Goal: Task Accomplishment & Management: Use online tool/utility

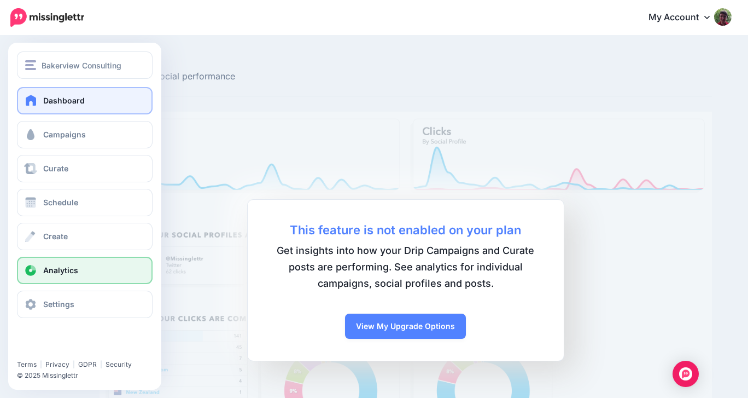
click at [38, 102] on span at bounding box center [31, 100] width 14 height 11
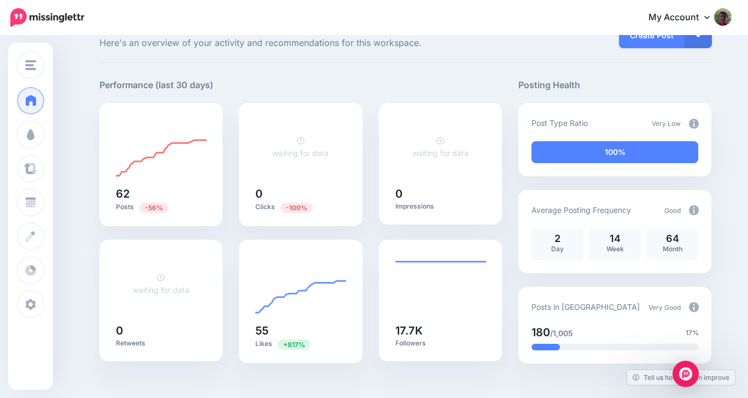
scroll to position [35, 0]
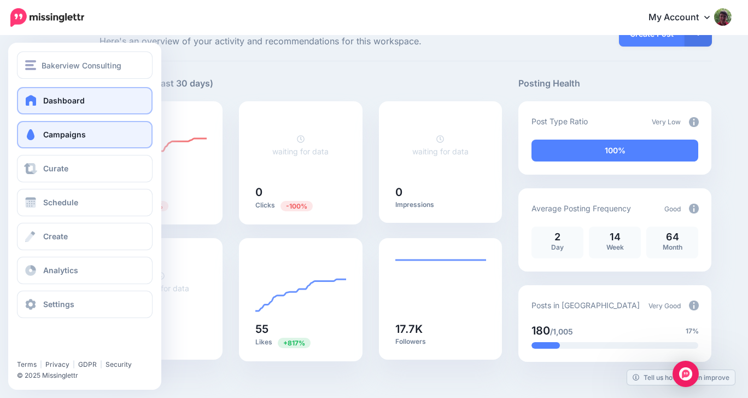
click at [27, 133] on span at bounding box center [31, 134] width 14 height 11
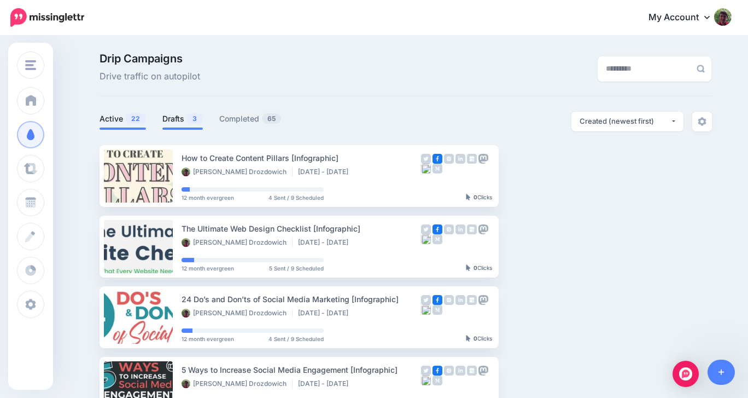
click at [172, 119] on link "Drafts 3" at bounding box center [182, 118] width 40 height 13
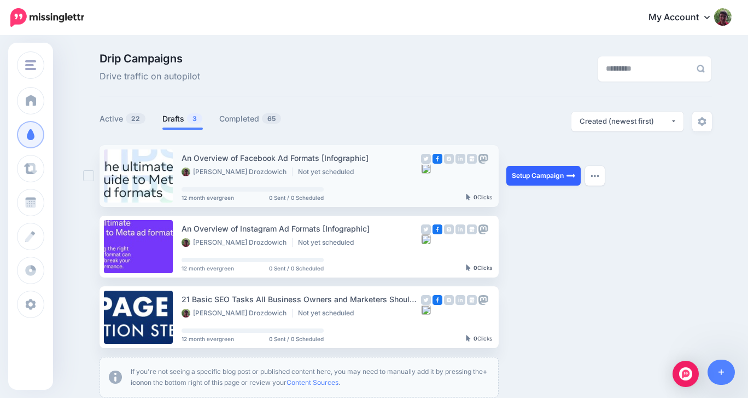
click at [535, 176] on link "Setup Campaign" at bounding box center [543, 176] width 74 height 20
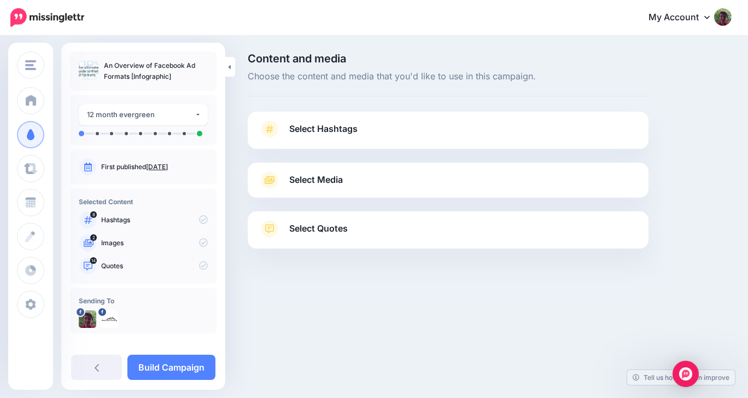
click at [276, 132] on icon at bounding box center [269, 128] width 15 height 17
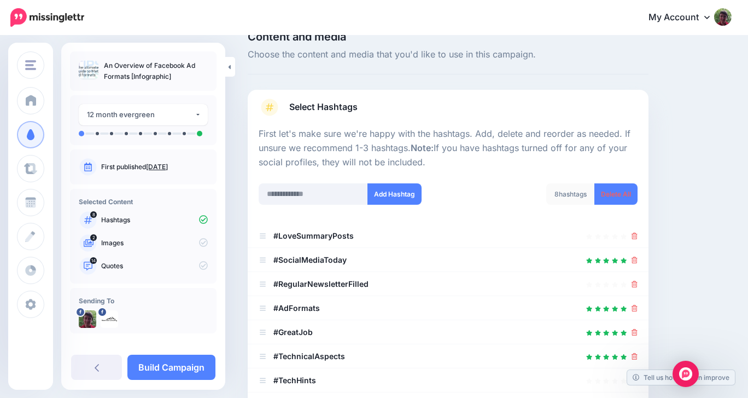
scroll to position [31, 0]
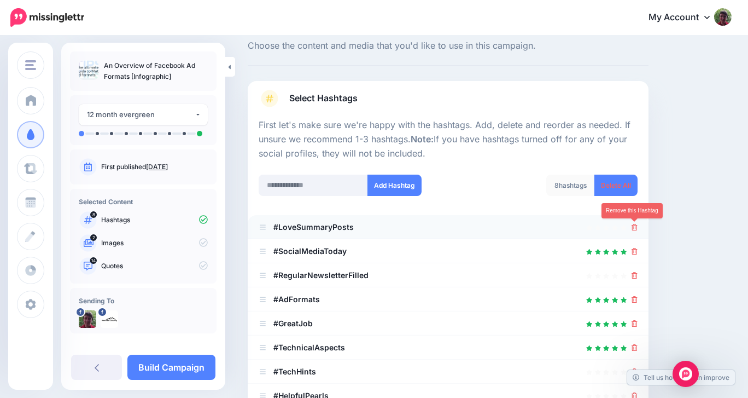
click at [637, 225] on icon at bounding box center [635, 227] width 6 height 7
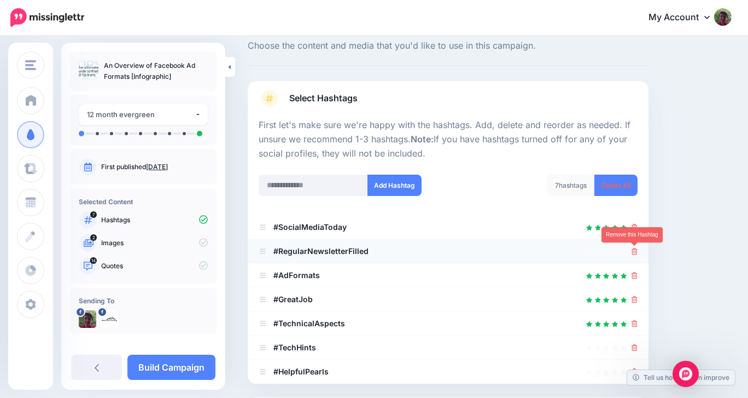
click at [635, 251] on icon at bounding box center [635, 251] width 6 height 7
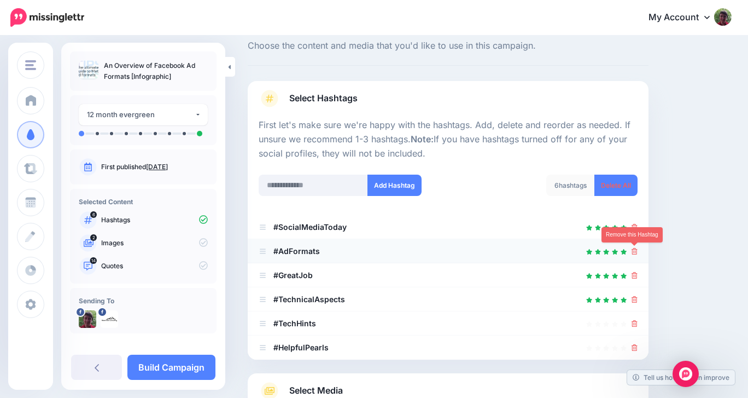
click at [632, 252] on icon at bounding box center [635, 251] width 6 height 7
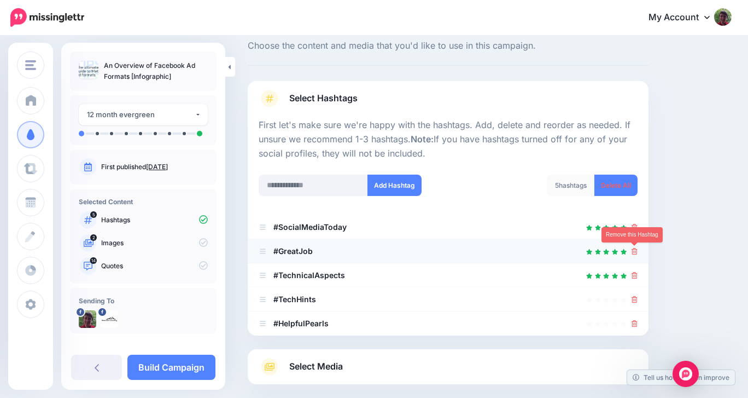
click at [633, 250] on icon at bounding box center [635, 251] width 6 height 7
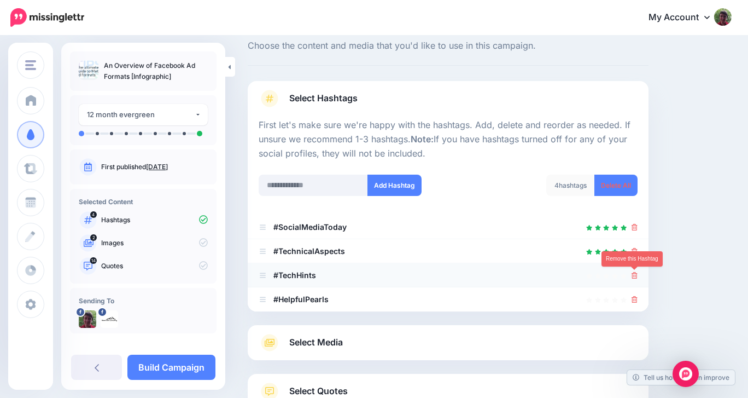
click at [635, 276] on icon at bounding box center [635, 275] width 6 height 7
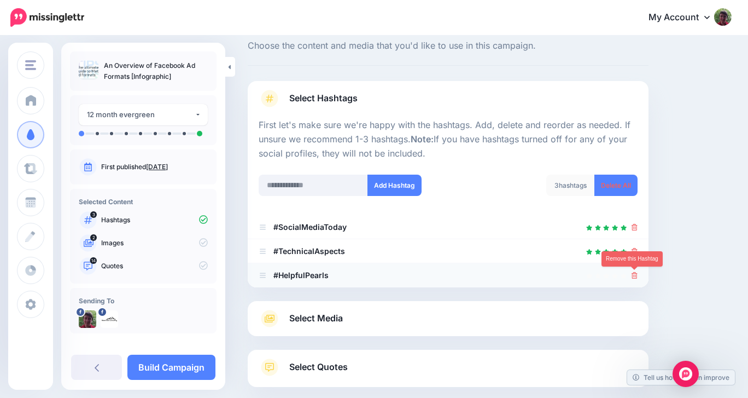
click at [634, 273] on icon at bounding box center [635, 275] width 6 height 7
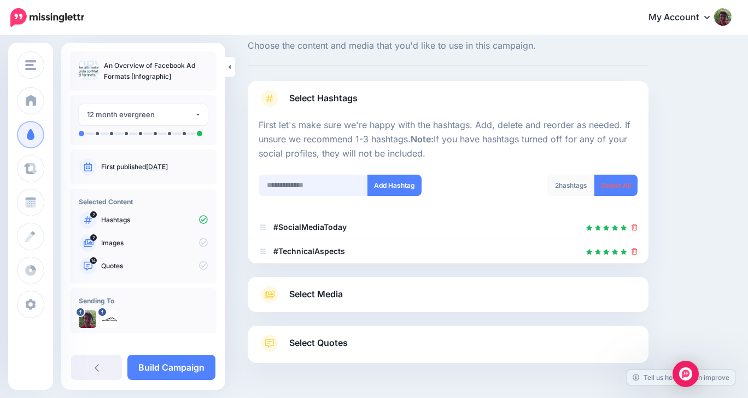
click at [288, 191] on input "text" at bounding box center [313, 184] width 109 height 21
type input "********"
click at [390, 184] on button "Add Hashtag" at bounding box center [394, 184] width 54 height 21
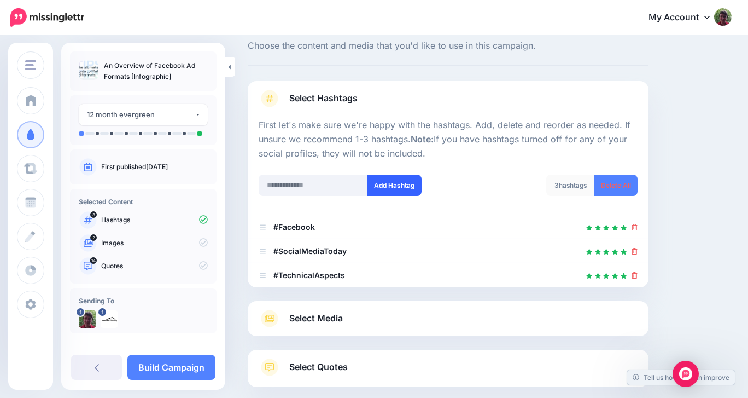
scroll to position [106, 0]
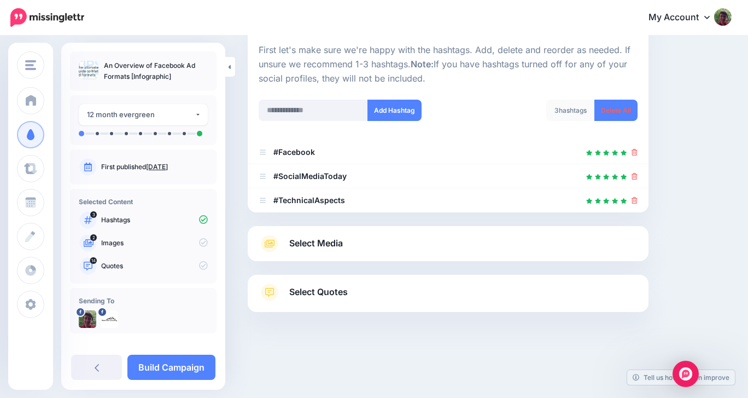
click at [393, 242] on link "Select Media" at bounding box center [448, 243] width 379 height 17
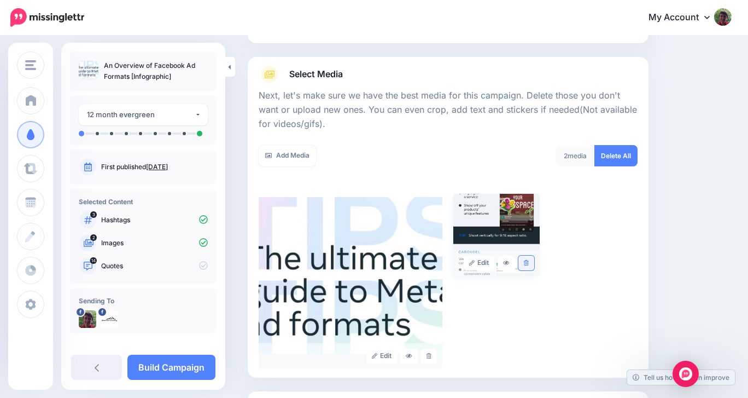
click at [526, 263] on icon at bounding box center [526, 263] width 5 height 6
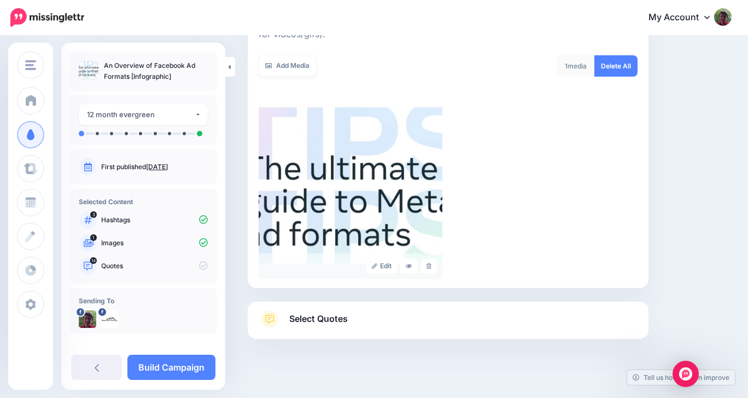
scroll to position [222, 0]
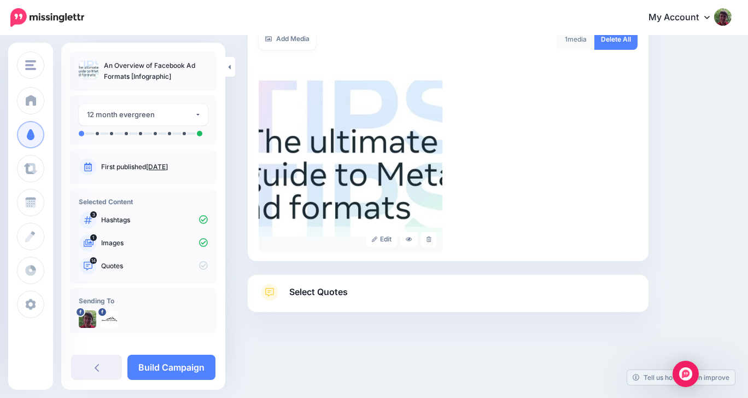
click at [516, 296] on link "Select Quotes" at bounding box center [448, 297] width 379 height 28
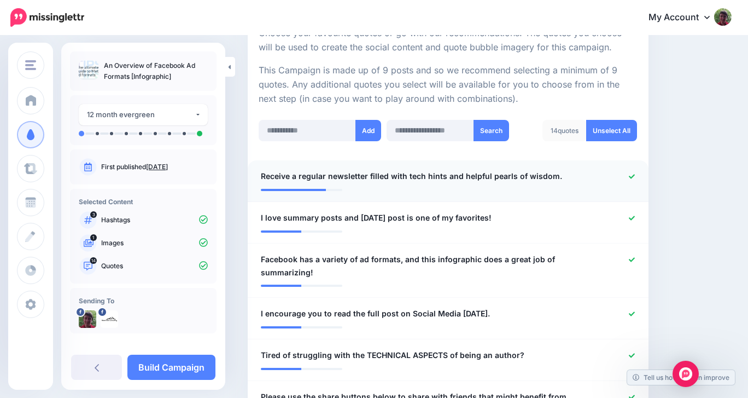
click at [634, 174] on icon at bounding box center [632, 176] width 6 height 6
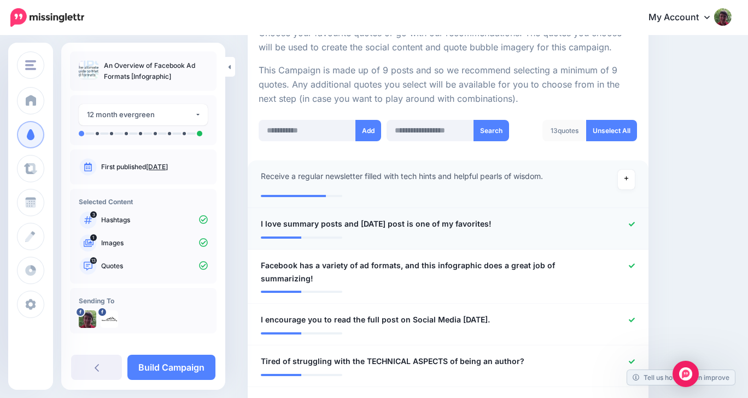
click at [634, 223] on icon at bounding box center [632, 223] width 6 height 4
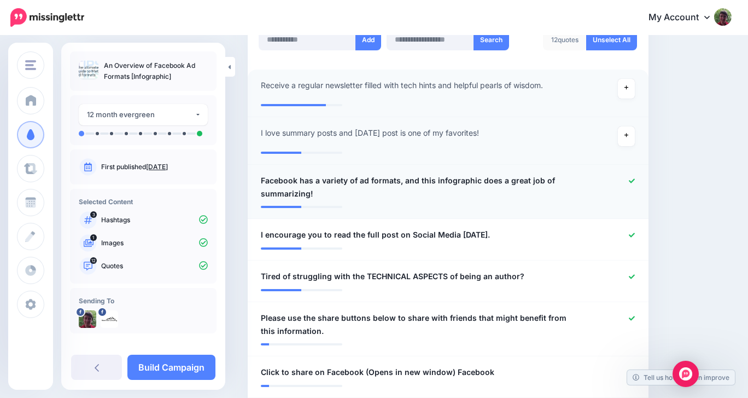
scroll to position [317, 0]
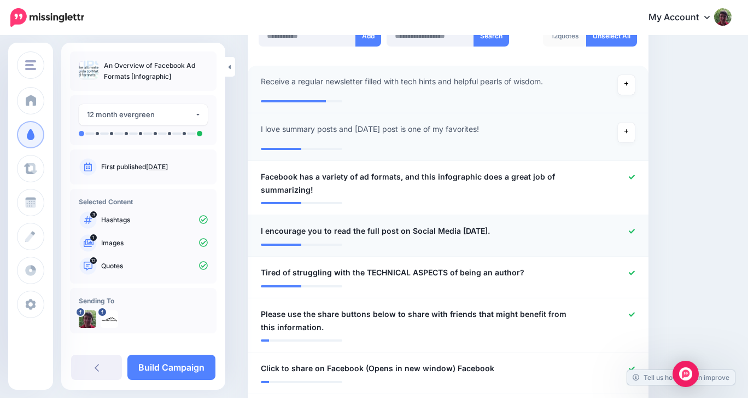
click at [631, 231] on icon at bounding box center [632, 231] width 6 height 6
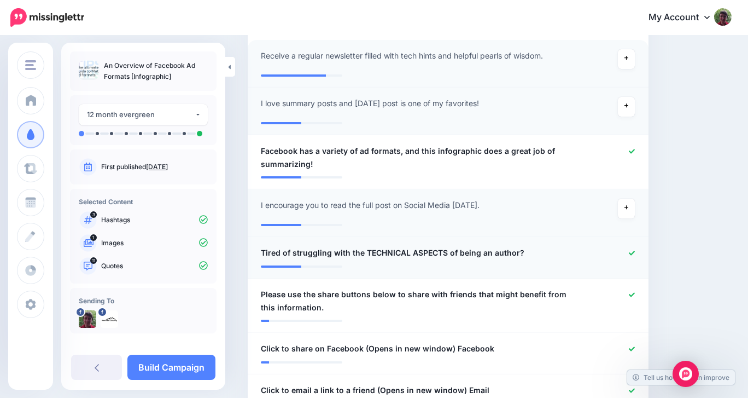
scroll to position [346, 0]
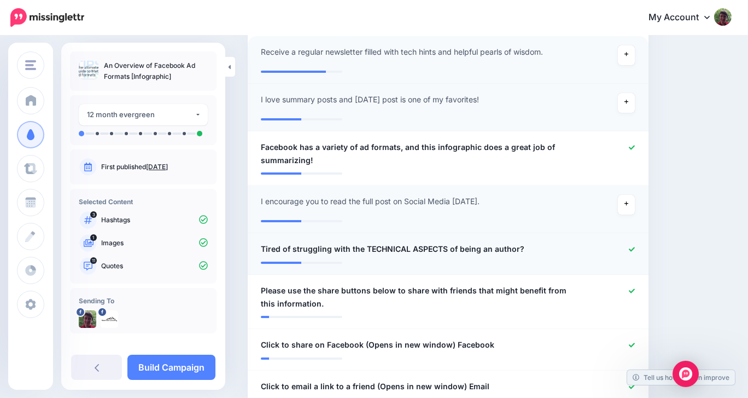
click at [631, 247] on icon at bounding box center [632, 249] width 6 height 6
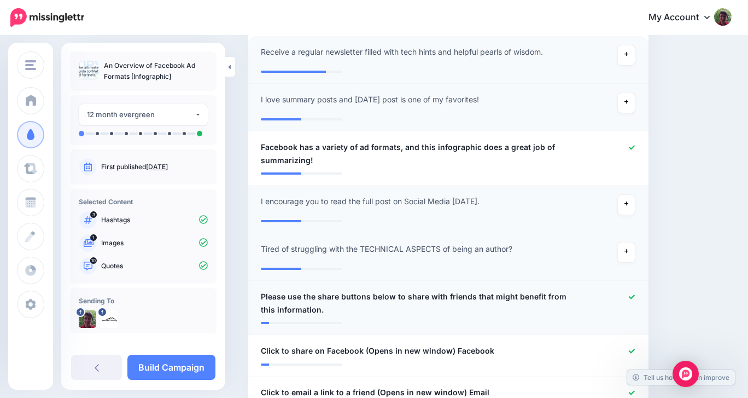
click at [630, 295] on icon at bounding box center [632, 297] width 6 height 6
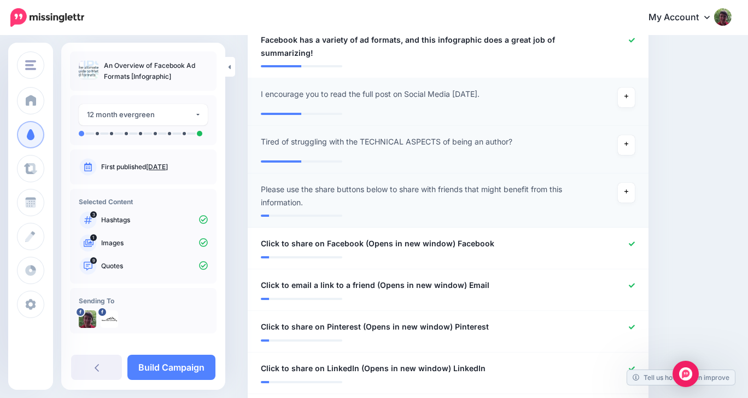
scroll to position [456, 0]
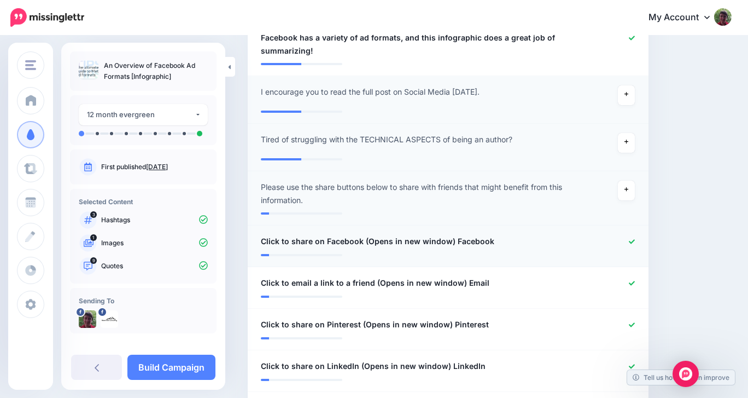
click at [631, 243] on icon at bounding box center [632, 241] width 6 height 4
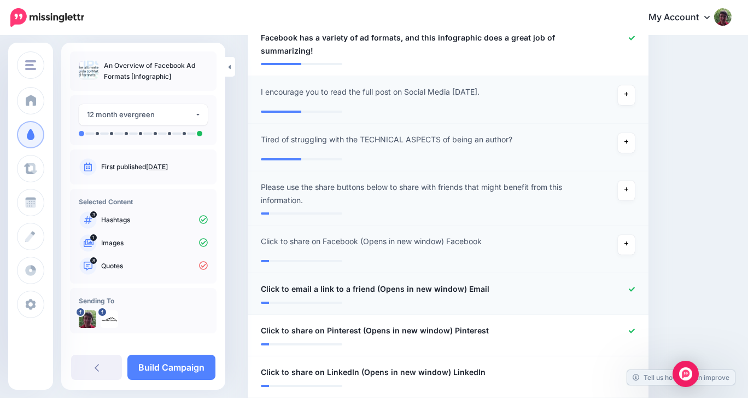
click at [631, 289] on icon at bounding box center [632, 289] width 6 height 6
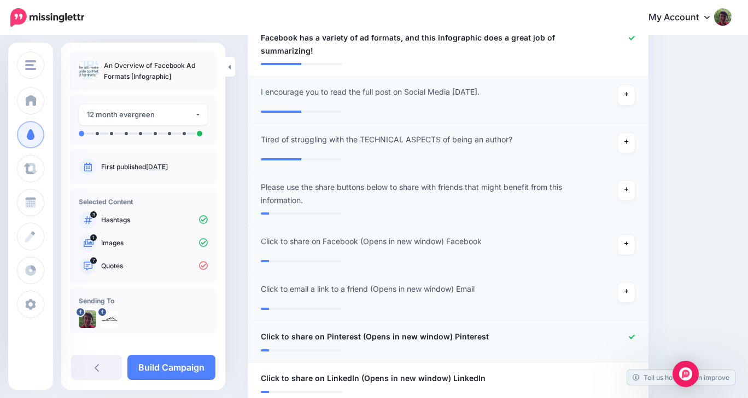
click at [629, 335] on icon at bounding box center [632, 337] width 6 height 6
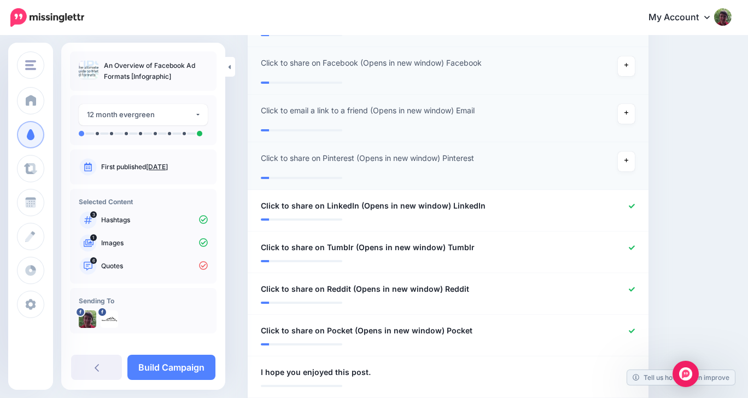
scroll to position [643, 0]
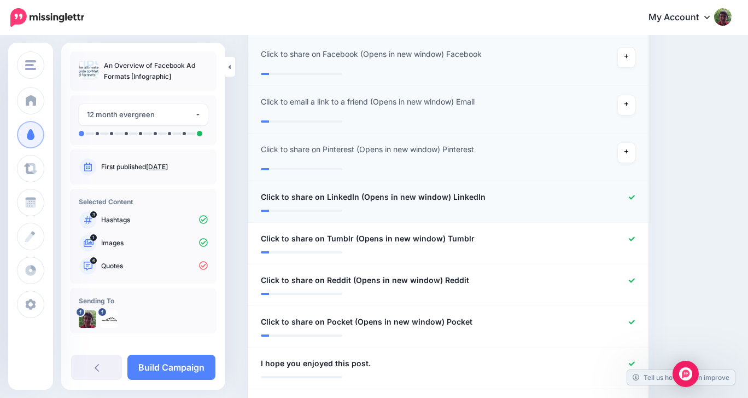
click at [630, 195] on icon at bounding box center [632, 197] width 6 height 6
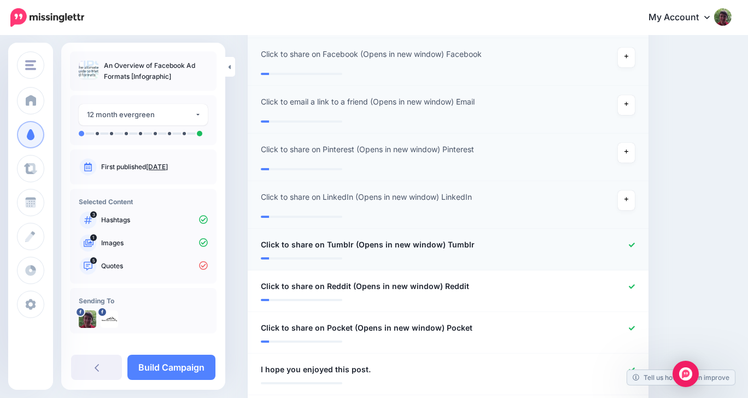
click at [632, 243] on icon at bounding box center [632, 245] width 6 height 6
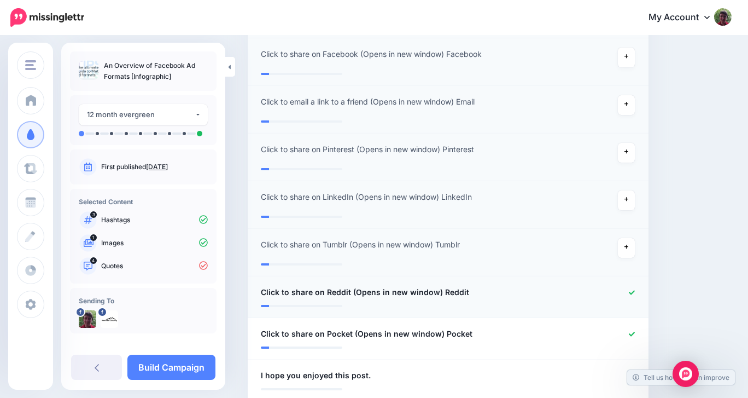
click at [630, 291] on icon at bounding box center [632, 292] width 6 height 6
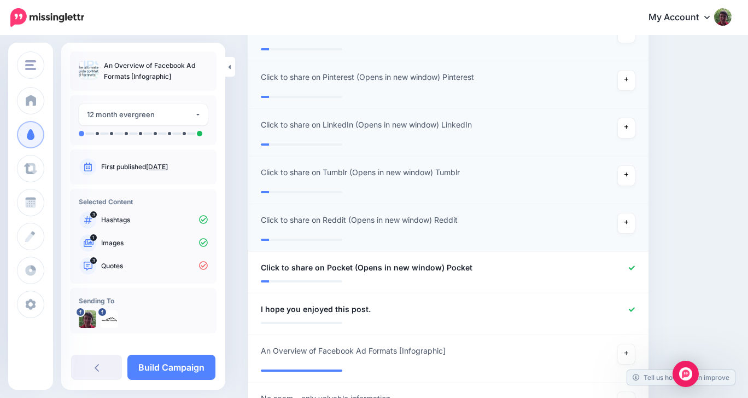
scroll to position [719, 0]
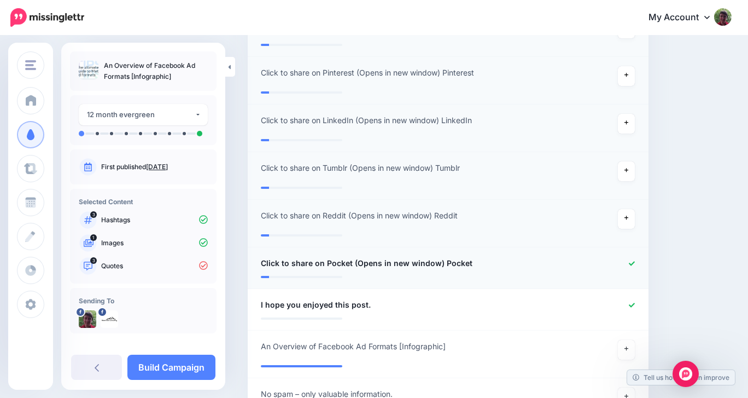
click at [631, 261] on icon at bounding box center [632, 263] width 6 height 6
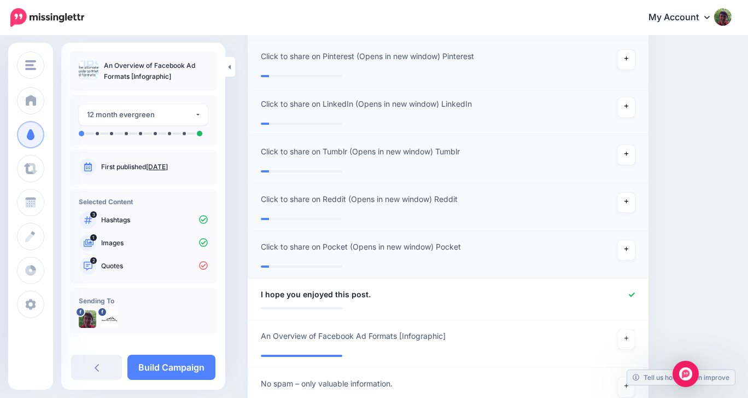
scroll to position [736, 0]
click at [632, 295] on icon at bounding box center [632, 293] width 6 height 4
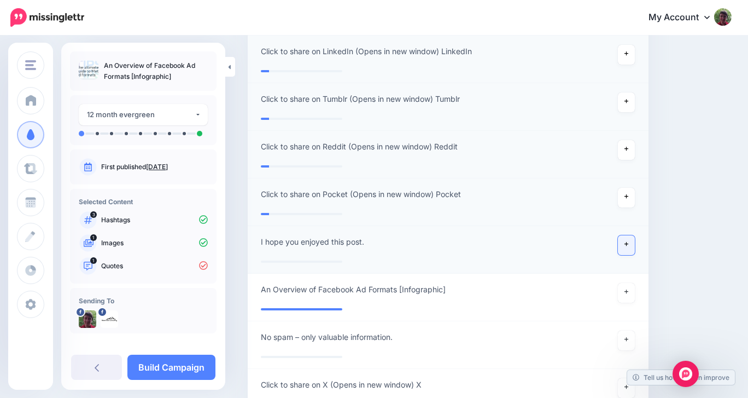
scroll to position [789, 0]
click at [626, 288] on icon at bounding box center [627, 291] width 4 height 6
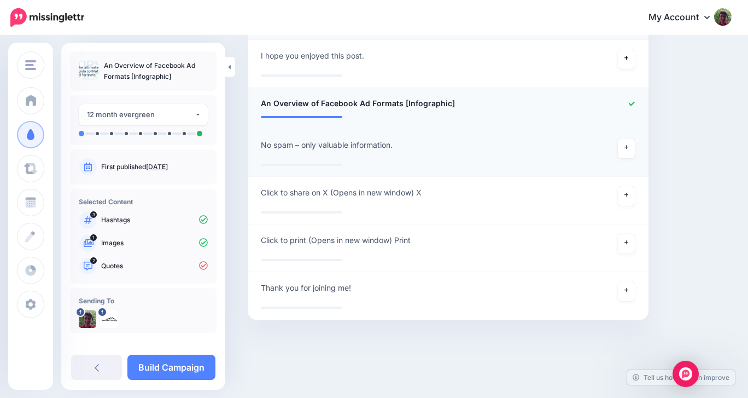
scroll to position [978, 0]
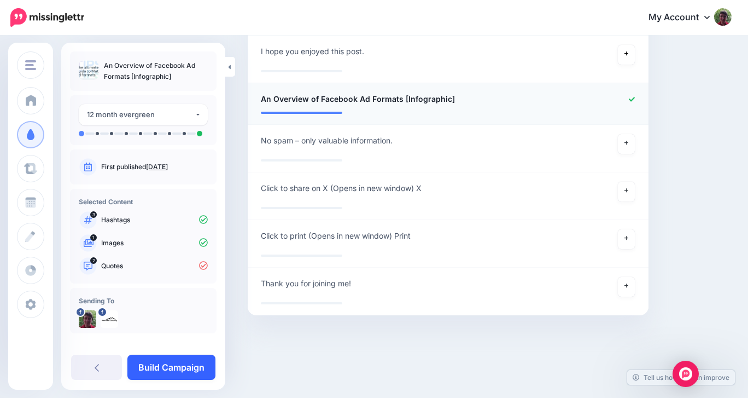
click at [183, 364] on link "Build Campaign" at bounding box center [171, 366] width 88 height 25
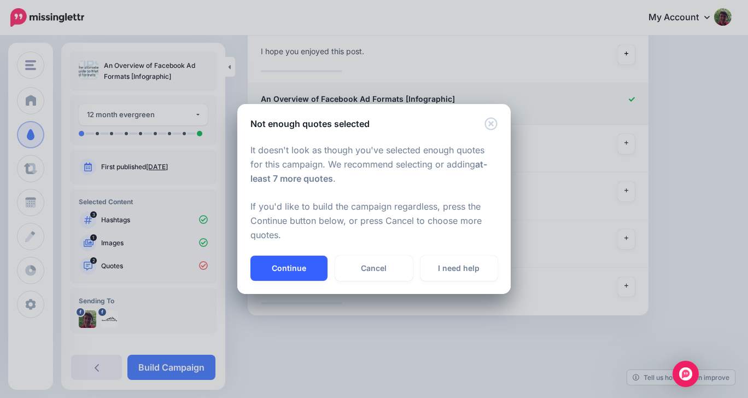
click at [290, 266] on button "Continue" at bounding box center [288, 267] width 77 height 25
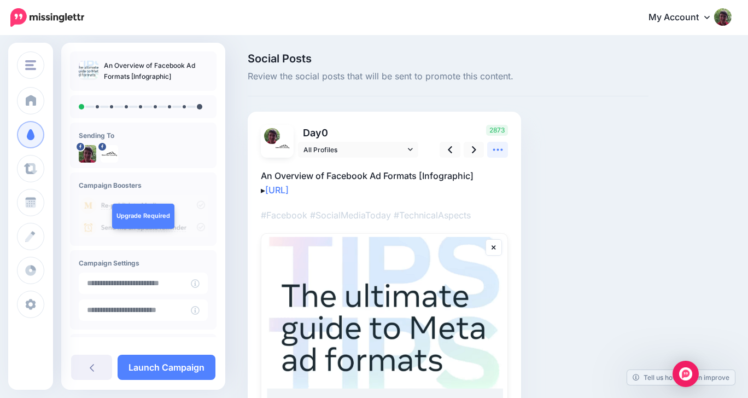
click at [499, 150] on icon at bounding box center [497, 149] width 11 height 11
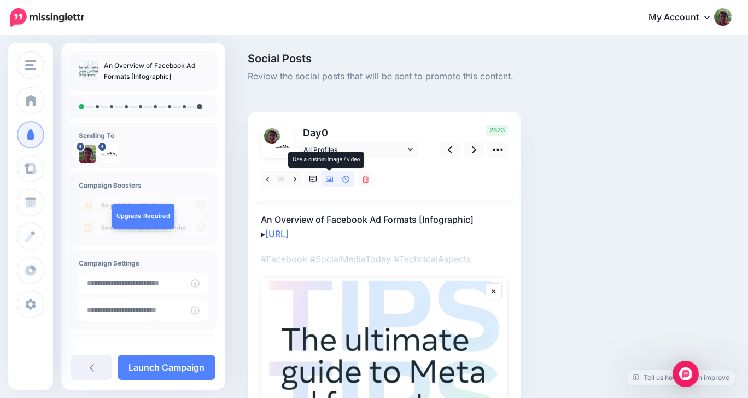
click at [332, 179] on icon at bounding box center [330, 180] width 8 height 8
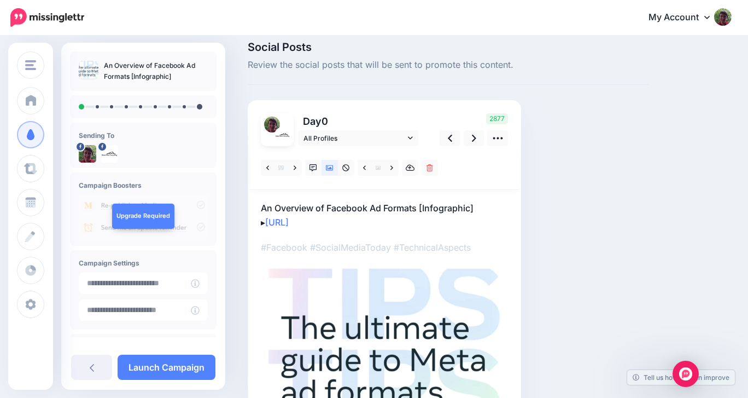
scroll to position [10, 0]
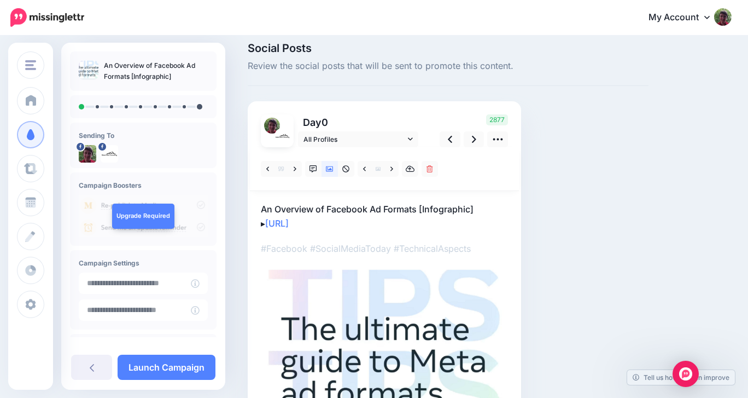
drag, startPoint x: 355, startPoint y: 224, endPoint x: 259, endPoint y: 213, distance: 96.9
click at [259, 213] on div "Day 0 All Profiles" at bounding box center [384, 275] width 273 height 348
copy p "An Overview of Facebook Ad Formats [Infographic] ▸ https://lttr.ai/Ah2ZC"
click at [469, 137] on link at bounding box center [474, 139] width 21 height 16
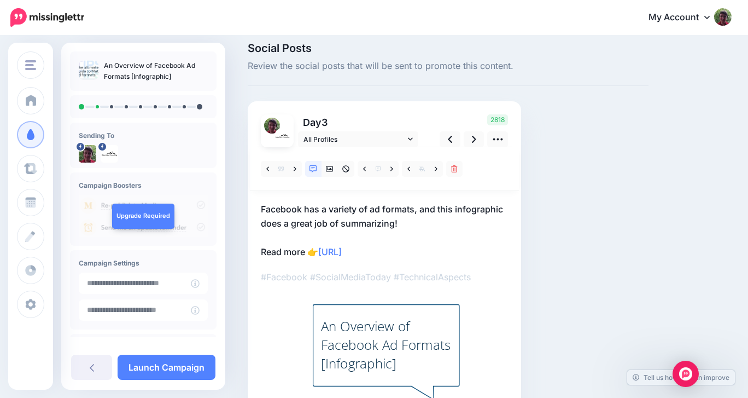
click at [261, 207] on p "Facebook has a variety of ad formats, and this infographic does a great job of …" at bounding box center [384, 230] width 247 height 57
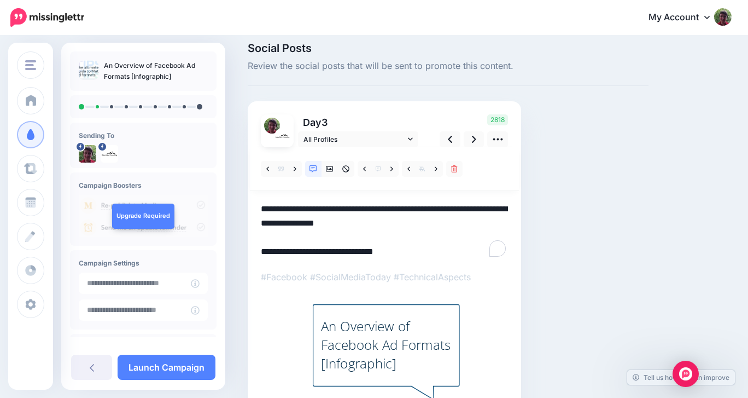
scroll to position [0, 0]
click at [261, 207] on textarea "**********" at bounding box center [384, 230] width 247 height 57
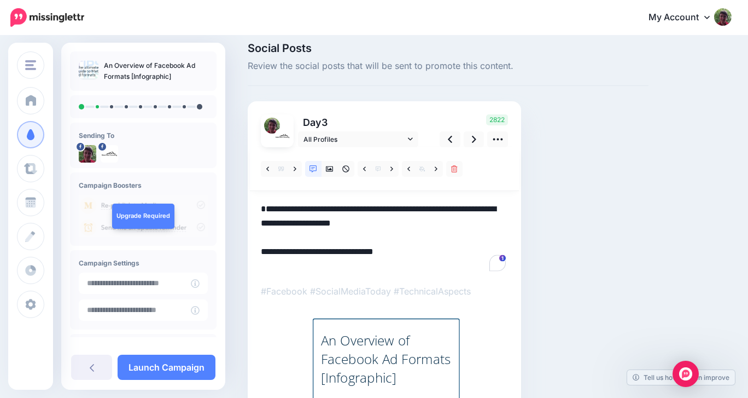
paste textarea "**********"
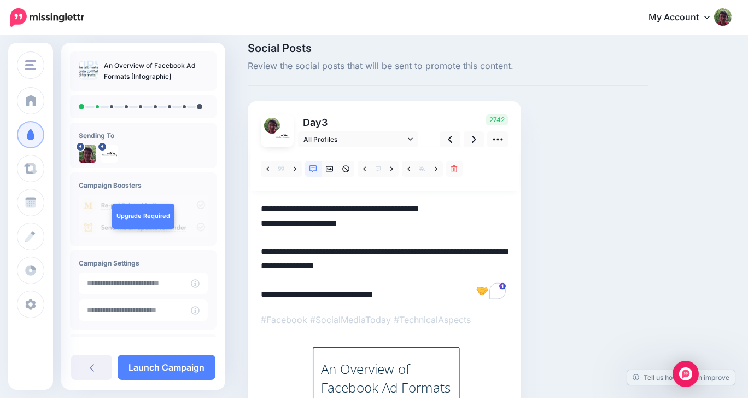
drag, startPoint x: 353, startPoint y: 221, endPoint x: 249, endPoint y: 229, distance: 104.1
click at [250, 229] on div "Day 3 All Profiles" at bounding box center [384, 288] width 273 height 375
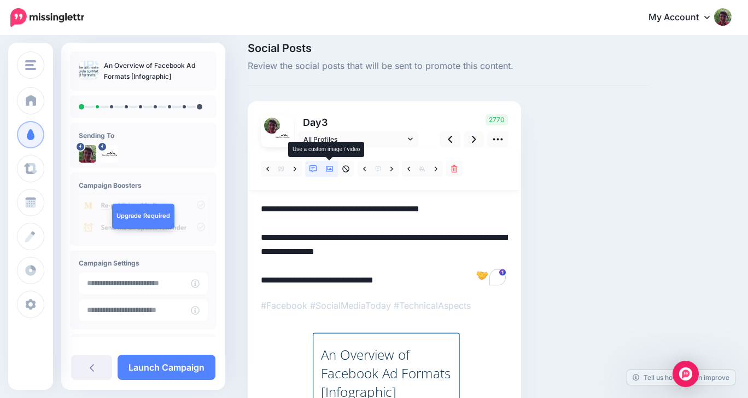
click at [330, 165] on icon at bounding box center [330, 169] width 8 height 8
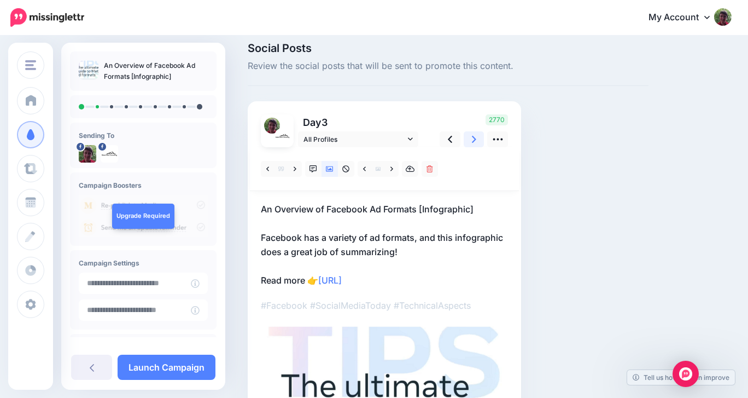
click at [473, 143] on icon at bounding box center [474, 138] width 4 height 11
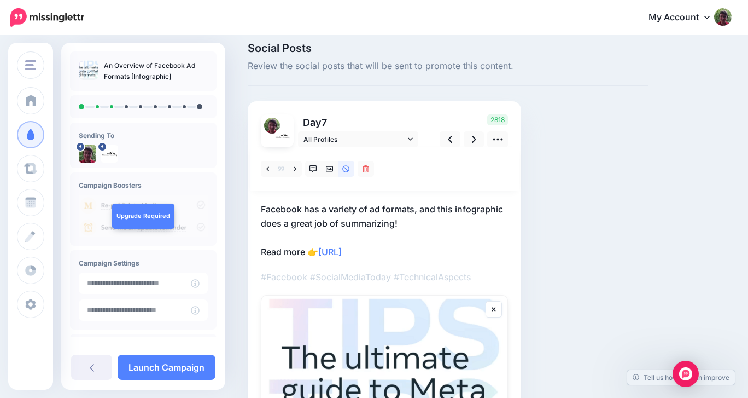
click at [260, 207] on div "Day 7 All Profiles" at bounding box center [384, 310] width 273 height 418
click at [261, 207] on p "Facebook has a variety of ad formats, and this infographic does a great job of …" at bounding box center [384, 230] width 247 height 57
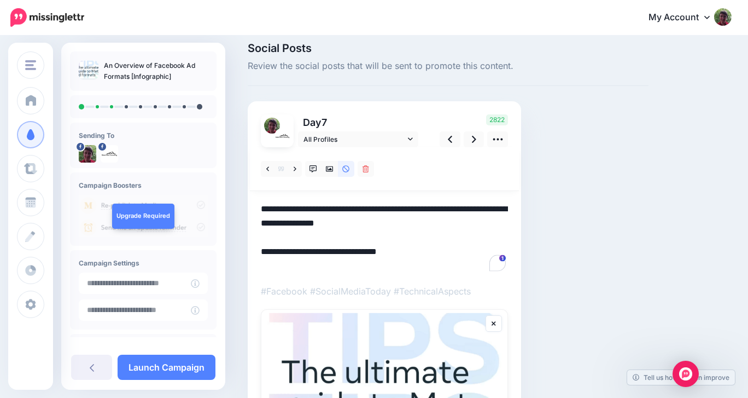
click at [262, 209] on textarea "**********" at bounding box center [384, 237] width 247 height 71
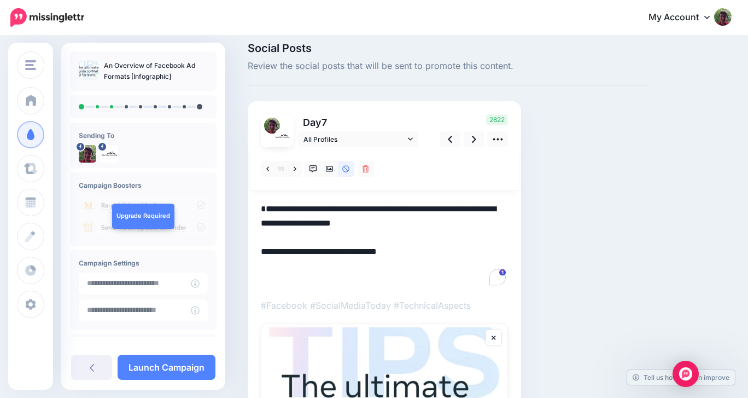
paste textarea "**********"
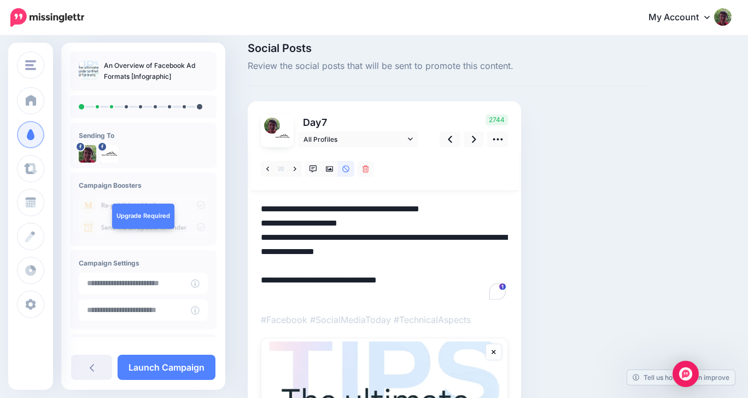
drag, startPoint x: 354, startPoint y: 223, endPoint x: 259, endPoint y: 228, distance: 95.3
click at [259, 228] on div "Day 7 All Profiles" at bounding box center [384, 331] width 273 height 461
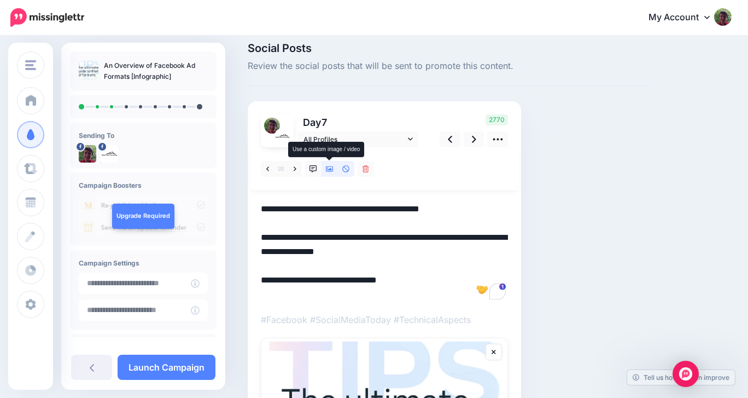
click at [327, 166] on icon at bounding box center [330, 168] width 8 height 5
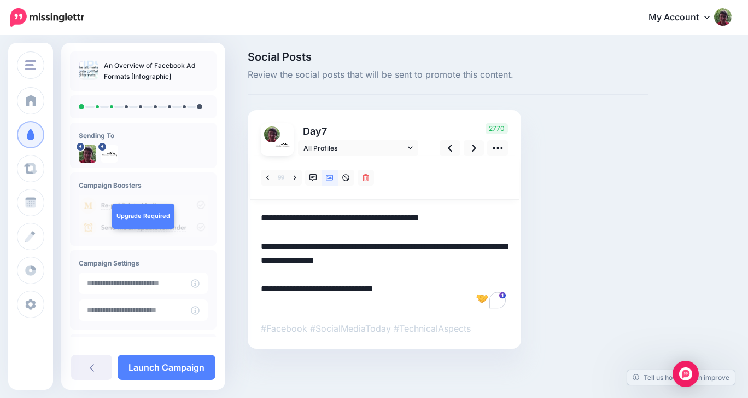
scroll to position [10, 0]
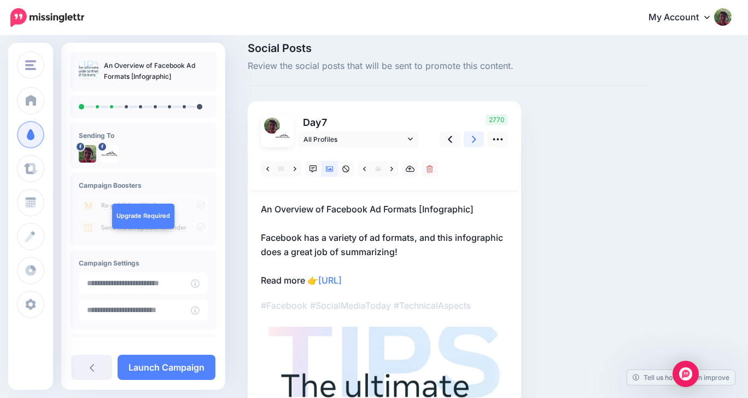
click at [475, 136] on icon at bounding box center [474, 138] width 4 height 11
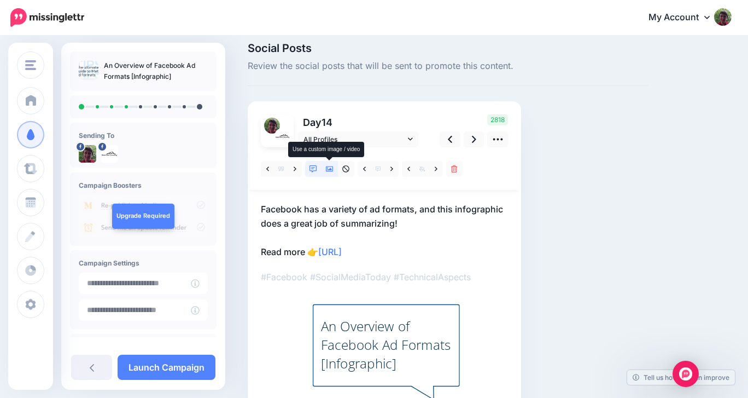
click at [332, 174] on link at bounding box center [330, 169] width 16 height 16
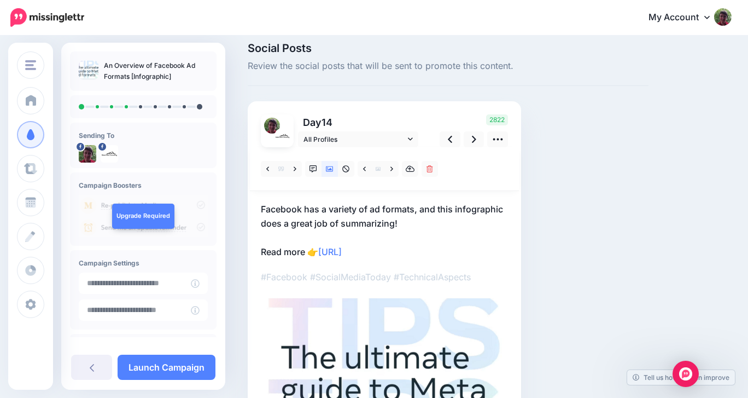
scroll to position [0, 0]
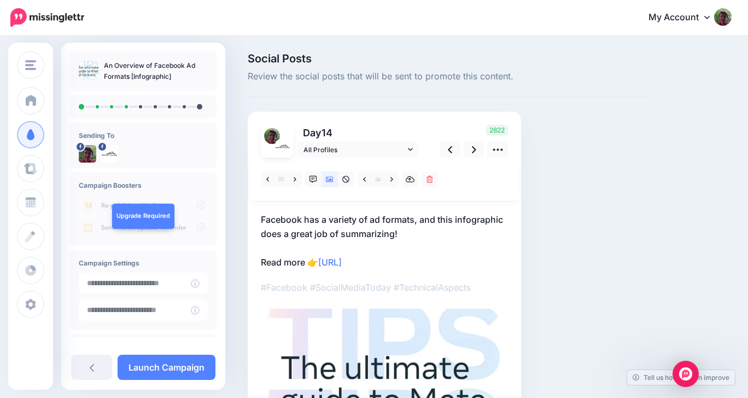
click at [261, 219] on p "Facebook has a variety of ad formats, and this infographic does a great job of …" at bounding box center [384, 240] width 247 height 57
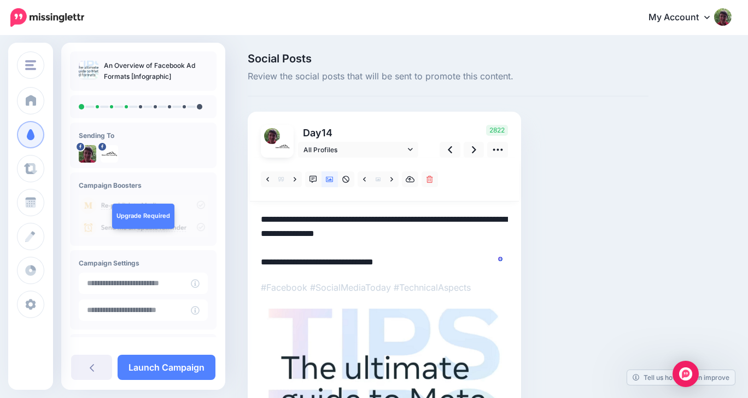
click at [261, 219] on textarea "**********" at bounding box center [384, 240] width 247 height 57
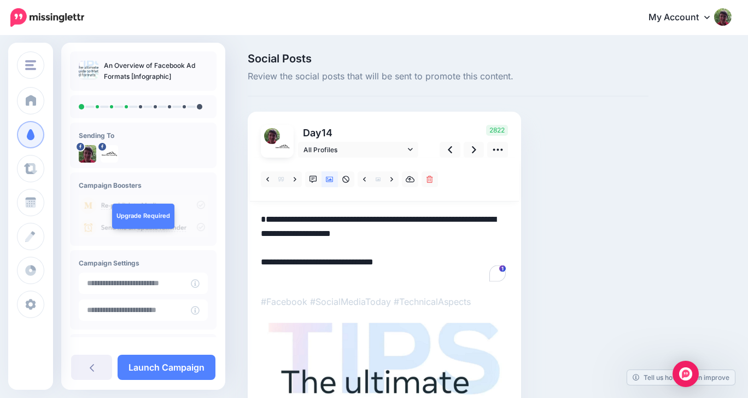
paste textarea "**********"
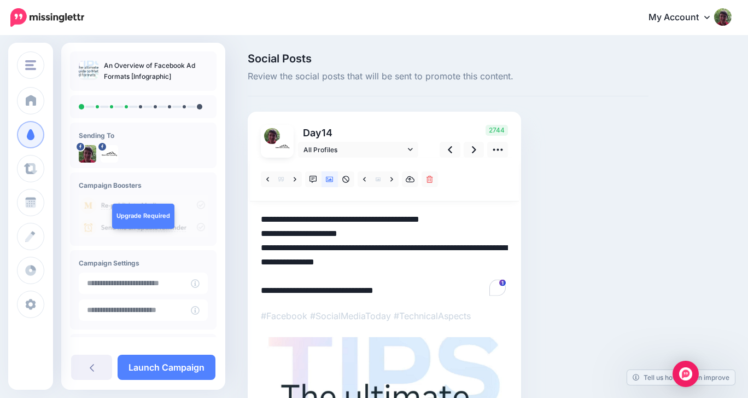
drag, startPoint x: 353, startPoint y: 235, endPoint x: 260, endPoint y: 235, distance: 92.4
click at [260, 235] on div "Day 14 All Profiles" at bounding box center [384, 314] width 273 height 405
click at [475, 148] on icon at bounding box center [474, 149] width 4 height 11
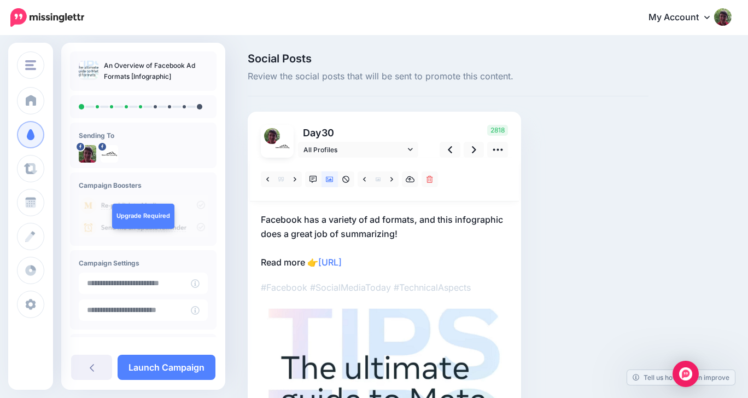
click at [261, 217] on p "Facebook has a variety of ad formats, and this infographic does a great job of …" at bounding box center [384, 240] width 247 height 57
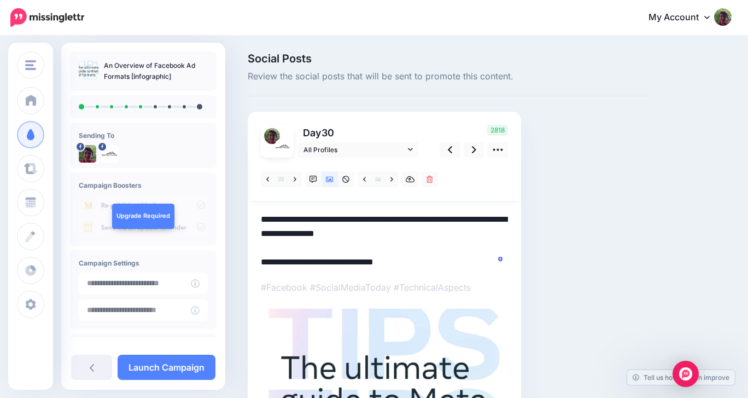
click at [261, 217] on textarea "**********" at bounding box center [384, 240] width 247 height 57
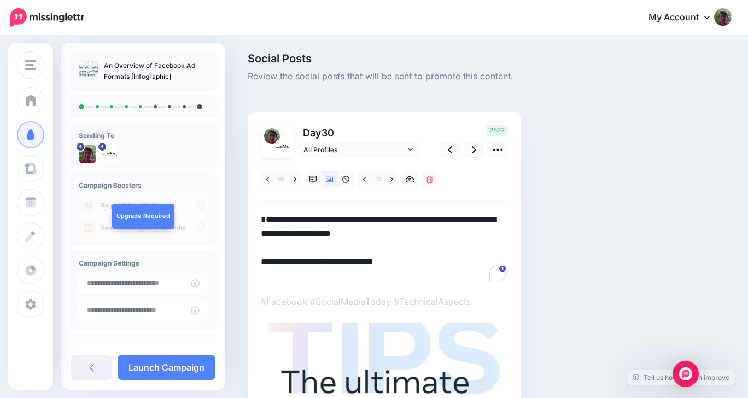
paste textarea "**********"
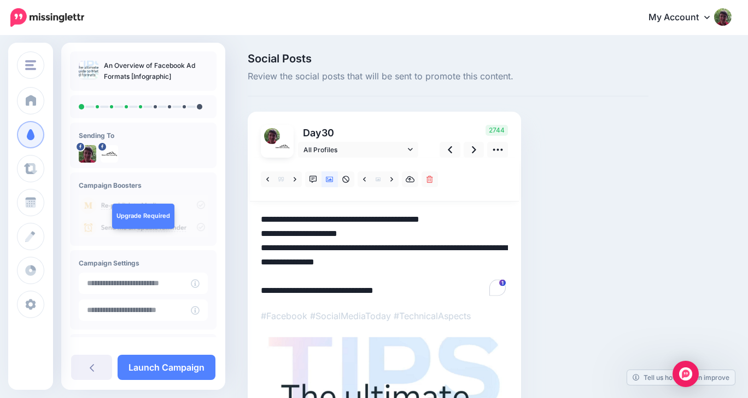
drag, startPoint x: 352, startPoint y: 232, endPoint x: 250, endPoint y: 236, distance: 101.8
click at [250, 236] on div "Day 30 All Profiles" at bounding box center [384, 314] width 273 height 405
click at [472, 146] on icon at bounding box center [474, 149] width 4 height 7
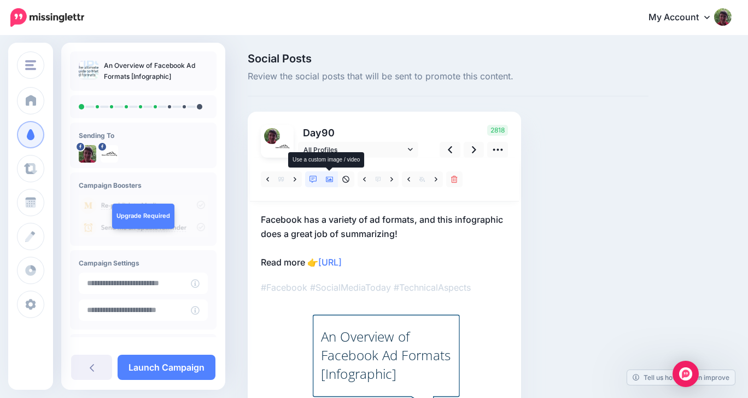
click at [332, 180] on icon at bounding box center [330, 179] width 8 height 5
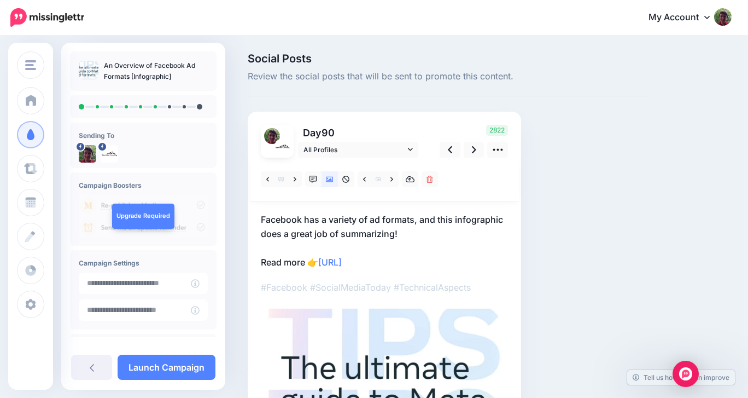
click at [261, 220] on p "Facebook has a variety of ad formats, and this infographic does a great job of …" at bounding box center [384, 240] width 247 height 57
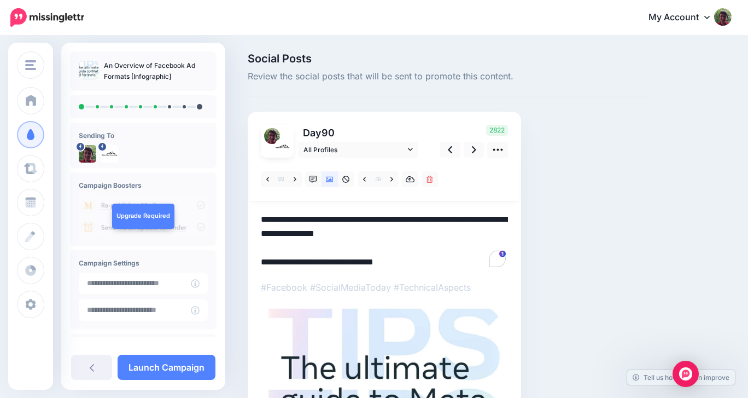
click at [261, 220] on textarea "**********" at bounding box center [384, 240] width 247 height 57
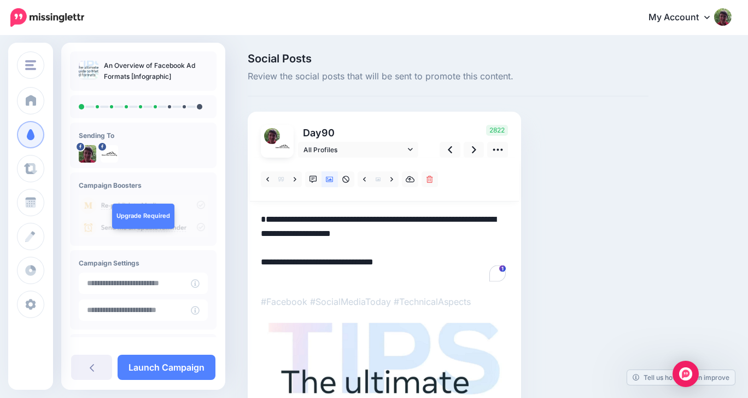
paste textarea "**********"
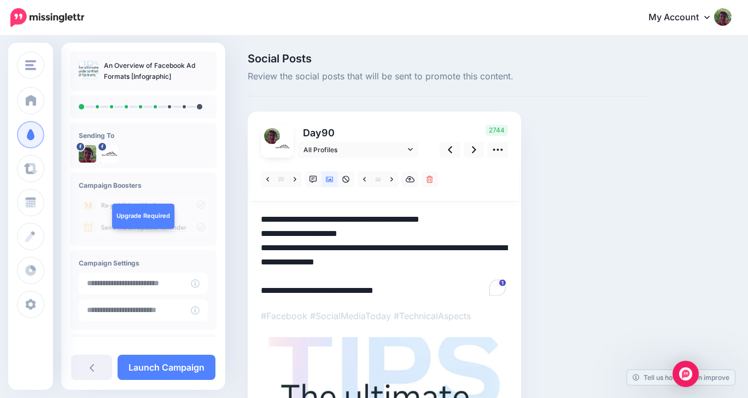
drag, startPoint x: 353, startPoint y: 238, endPoint x: 252, endPoint y: 240, distance: 101.2
click at [252, 240] on div "Day 90 All Profiles" at bounding box center [384, 314] width 273 height 405
click at [475, 150] on icon at bounding box center [474, 149] width 4 height 7
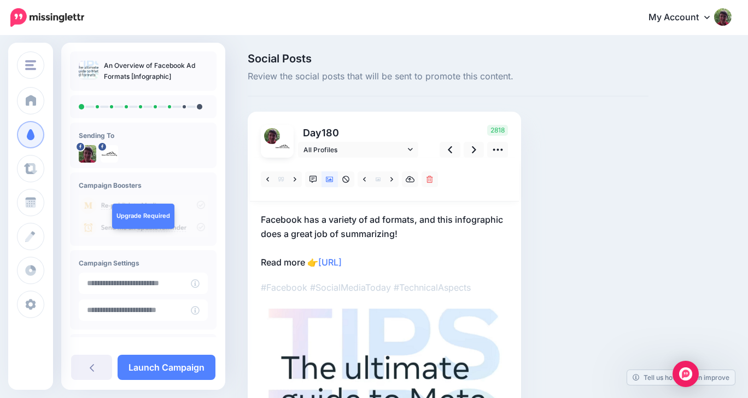
click at [262, 217] on p "Facebook has a variety of ad formats, and this infographic does a great job of …" at bounding box center [384, 240] width 247 height 57
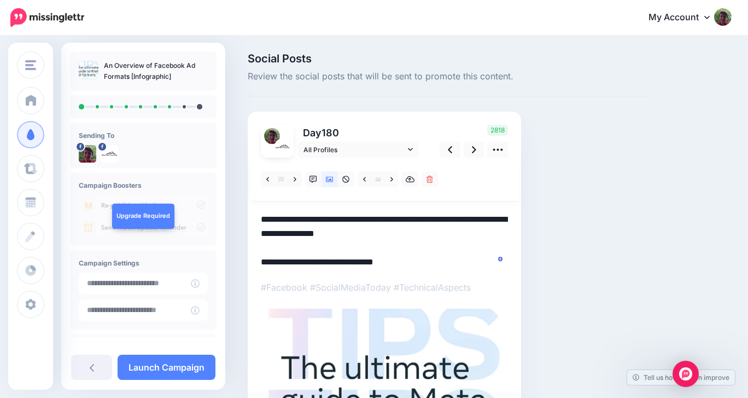
click at [262, 217] on textarea "**********" at bounding box center [384, 240] width 247 height 57
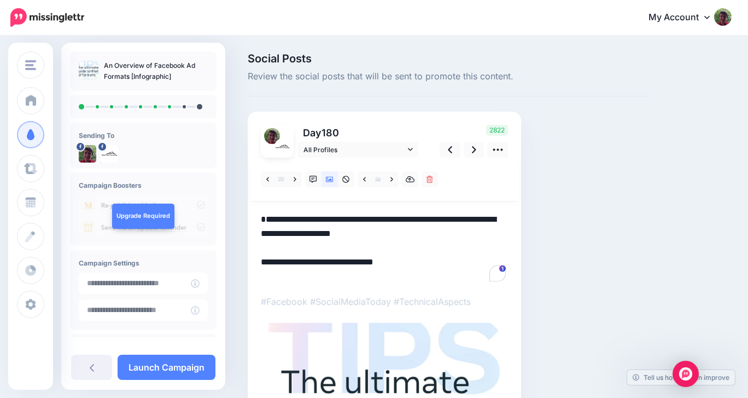
paste textarea "**********"
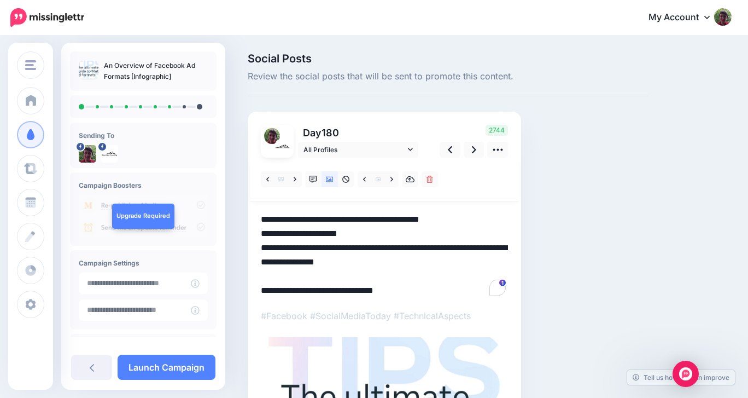
drag, startPoint x: 355, startPoint y: 235, endPoint x: 248, endPoint y: 238, distance: 107.2
click at [248, 238] on div "Day 180 All Profiles" at bounding box center [384, 314] width 273 height 405
click at [474, 147] on icon at bounding box center [474, 149] width 4 height 11
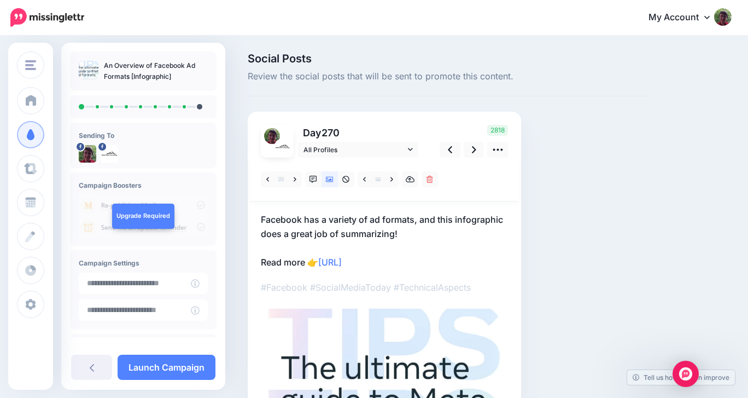
click at [262, 217] on p "Facebook has a variety of ad formats, and this infographic does a great job of …" at bounding box center [384, 240] width 247 height 57
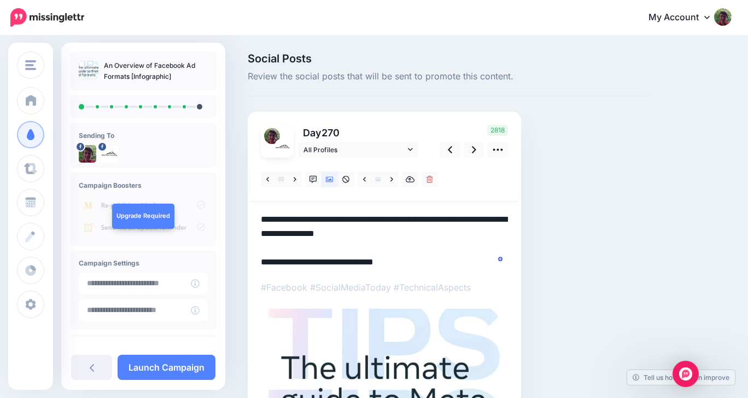
click at [262, 217] on textarea "**********" at bounding box center [384, 240] width 247 height 57
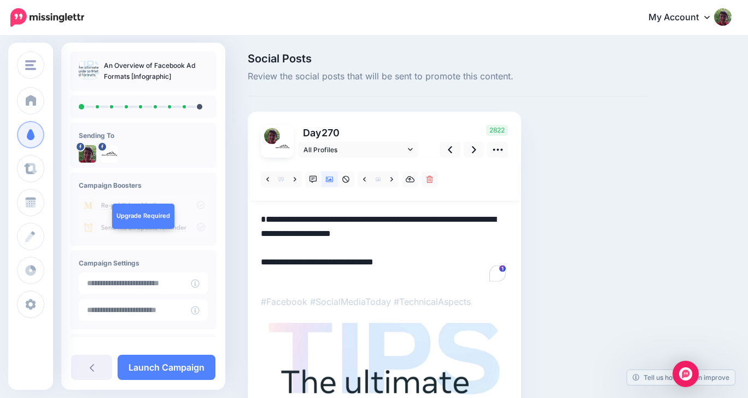
paste textarea "**********"
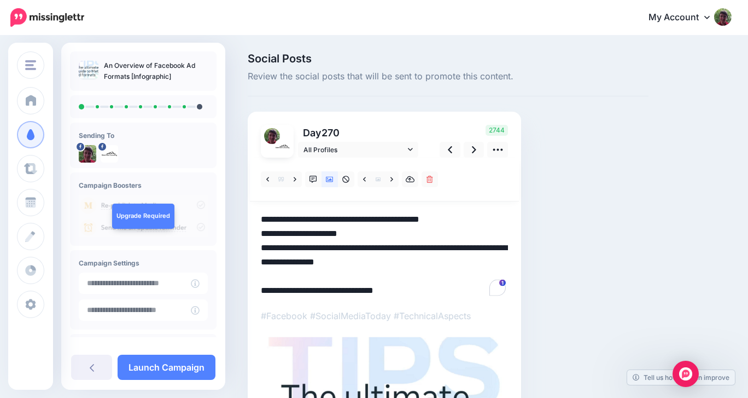
drag, startPoint x: 359, startPoint y: 232, endPoint x: 258, endPoint y: 236, distance: 101.2
click at [257, 236] on div "Day 270 All Profiles" at bounding box center [384, 314] width 273 height 405
click at [476, 147] on icon at bounding box center [474, 149] width 4 height 11
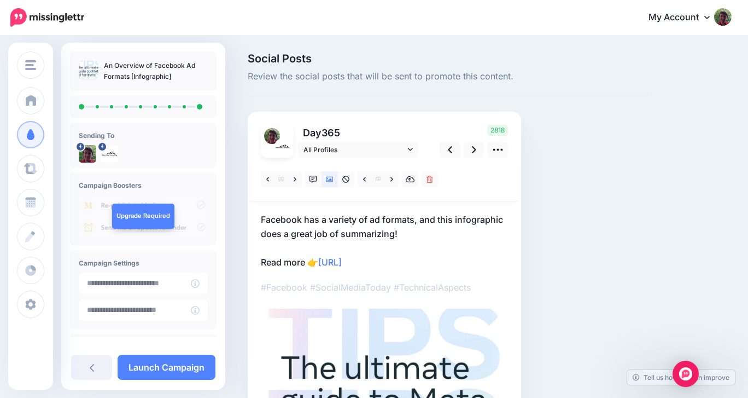
click at [260, 219] on div "Day 365 All Profiles" at bounding box center [384, 300] width 273 height 377
click at [262, 219] on p "Facebook has a variety of ad formats, and this infographic does a great job of …" at bounding box center [384, 240] width 247 height 57
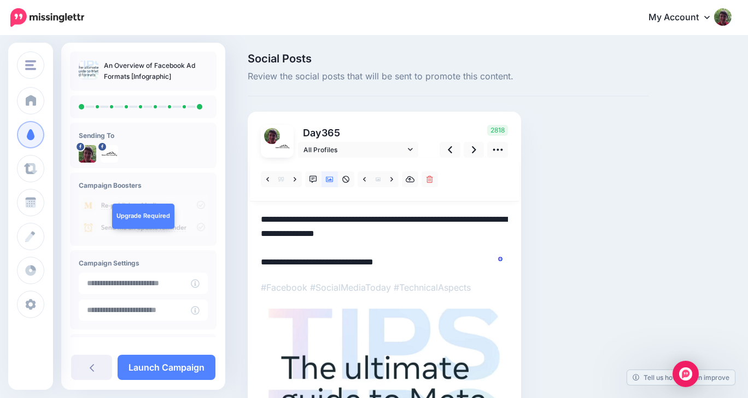
click at [262, 219] on textarea "**********" at bounding box center [384, 240] width 247 height 57
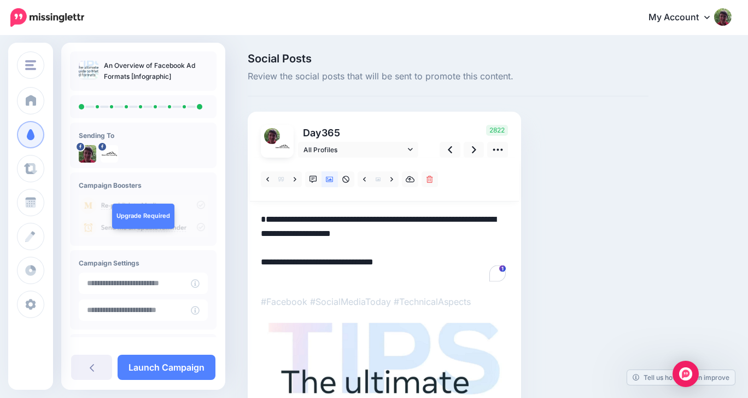
paste textarea "**********"
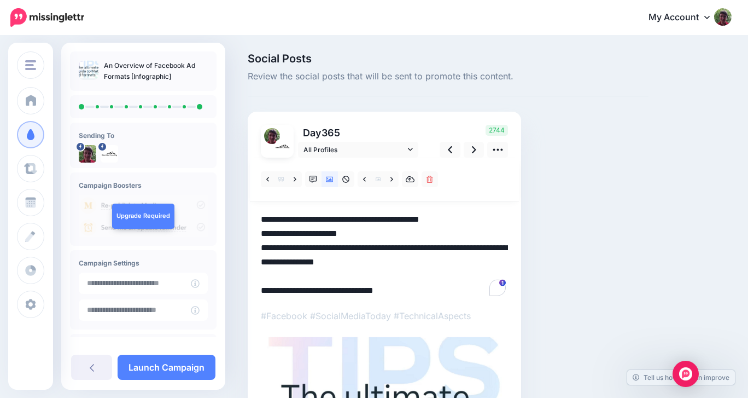
drag, startPoint x: 354, startPoint y: 228, endPoint x: 255, endPoint y: 239, distance: 100.1
click at [254, 238] on div "Day 365 All Profiles" at bounding box center [384, 314] width 273 height 405
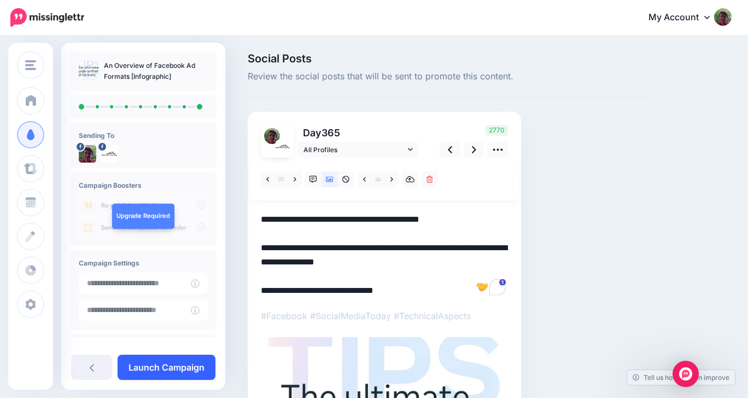
type textarea "**********"
click at [163, 366] on link "Launch Campaign" at bounding box center [167, 366] width 98 height 25
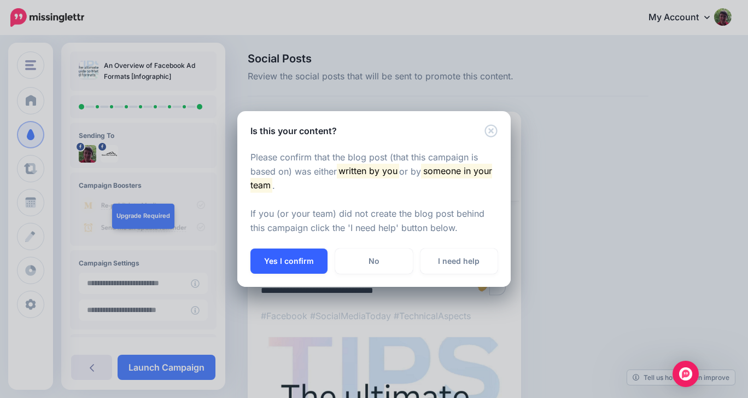
click at [278, 258] on button "Yes I confirm" at bounding box center [288, 260] width 77 height 25
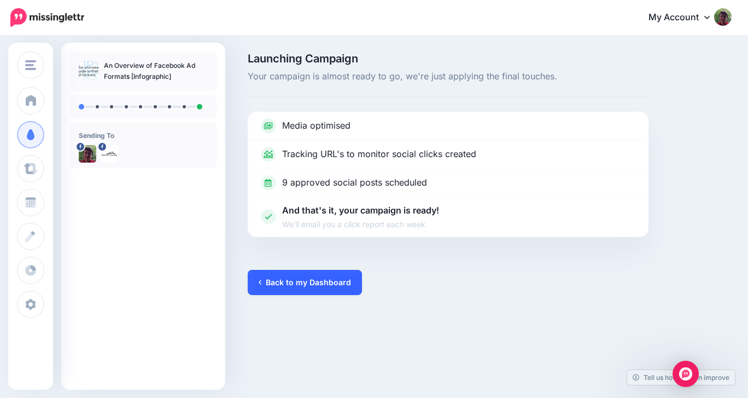
click at [285, 284] on link "Back to my Dashboard" at bounding box center [305, 282] width 114 height 25
